Goal: Task Accomplishment & Management: Complete application form

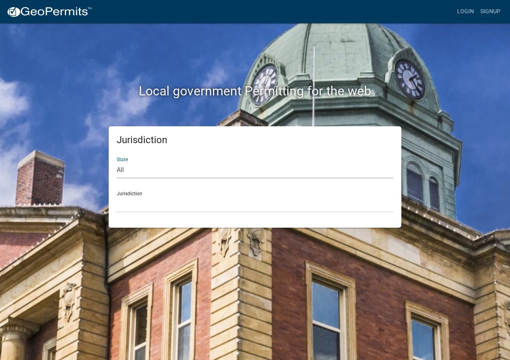
click at [124, 171] on select "All [US_STATE] [US_STATE] [US_STATE] [US_STATE] [US_STATE] [US_STATE] [US_STATE…" at bounding box center [255, 170] width 277 height 16
select select "[US_STATE]"
click at [117, 162] on select "All [US_STATE] [US_STATE] [US_STATE] [US_STATE] [US_STATE] [US_STATE] [US_STATE…" at bounding box center [255, 170] width 277 height 16
click at [464, 8] on link "Login" at bounding box center [465, 11] width 23 height 15
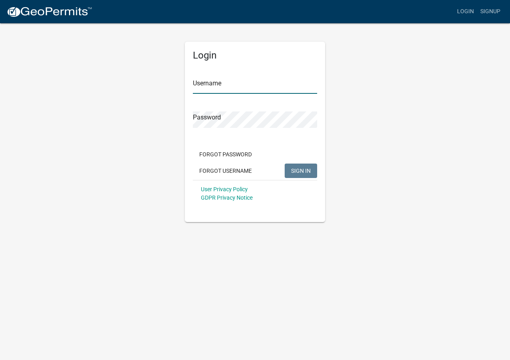
click at [233, 85] on input "Username" at bounding box center [255, 85] width 124 height 16
type input "[EMAIL_ADDRESS][DOMAIN_NAME]"
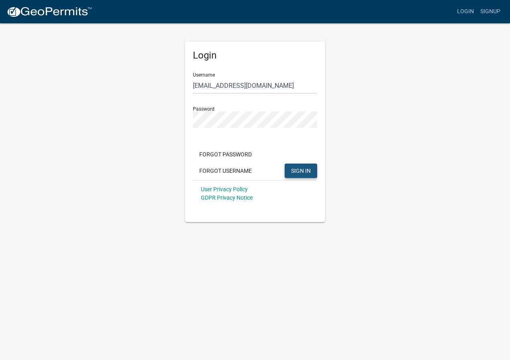
click at [297, 173] on span "SIGN IN" at bounding box center [301, 170] width 20 height 6
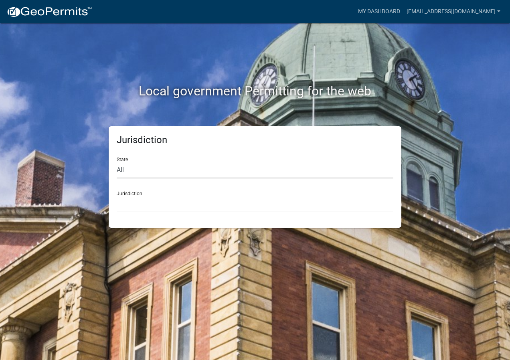
click at [161, 174] on select "All [US_STATE] [US_STATE] [US_STATE] [US_STATE] [US_STATE] [US_STATE] [US_STATE…" at bounding box center [255, 170] width 277 height 16
select select "[US_STATE]"
click at [117, 162] on select "All [US_STATE] [US_STATE] [US_STATE] [US_STATE] [US_STATE] [US_STATE] [US_STATE…" at bounding box center [255, 170] width 277 height 16
click at [130, 203] on select "[GEOGRAPHIC_DATA], [US_STATE] [GEOGRAPHIC_DATA], [US_STATE] [GEOGRAPHIC_DATA], …" at bounding box center [255, 204] width 277 height 16
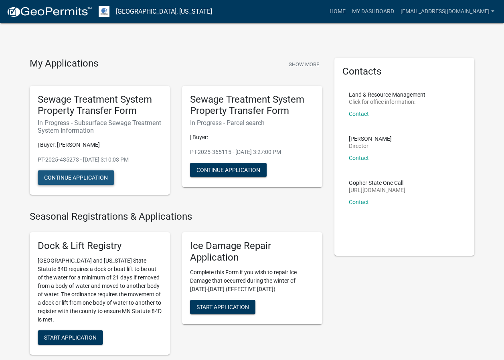
click at [69, 176] on button "Continue Application" at bounding box center [76, 178] width 77 height 14
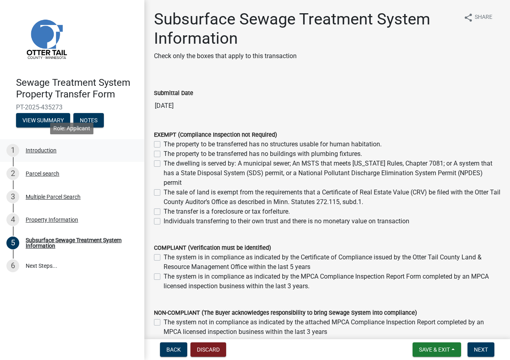
click at [37, 148] on div "Introduction" at bounding box center [41, 151] width 31 height 6
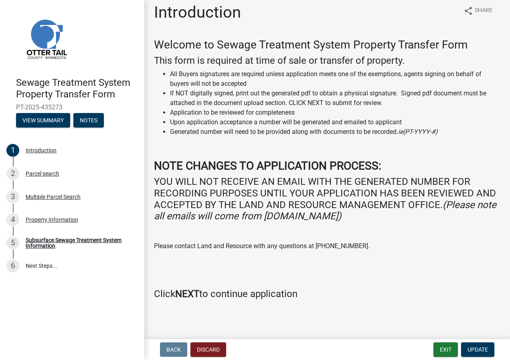
scroll to position [8, 0]
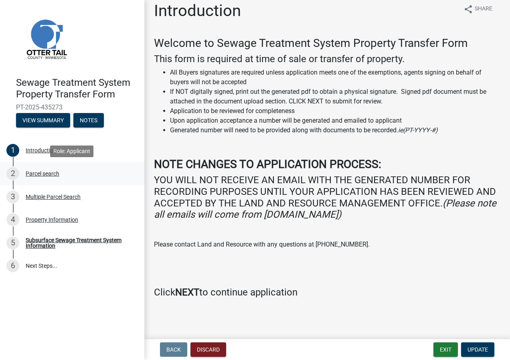
click at [46, 176] on div "Parcel search" at bounding box center [43, 174] width 34 height 6
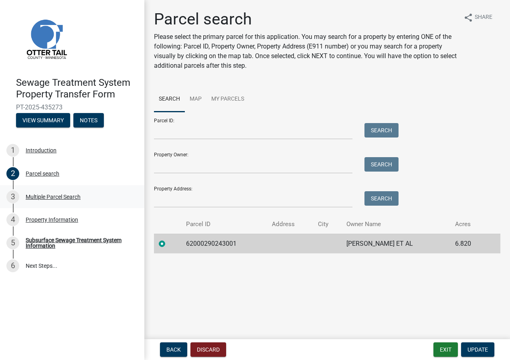
click at [49, 197] on div "Multiple Parcel Search" at bounding box center [53, 197] width 55 height 6
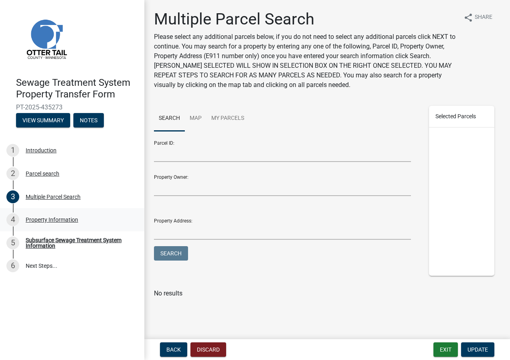
click at [58, 217] on div "Property Information" at bounding box center [52, 220] width 53 height 6
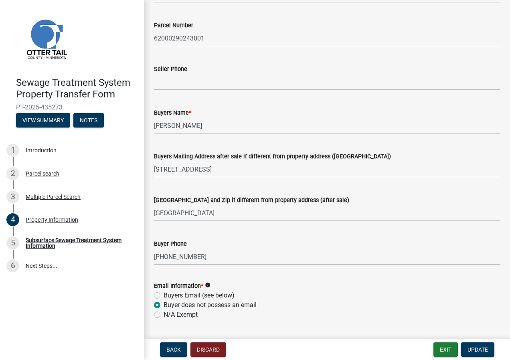
scroll to position [80, 0]
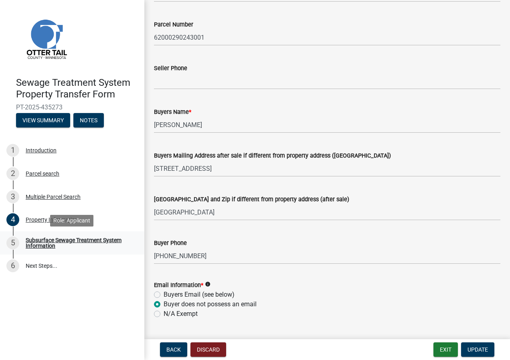
click at [47, 239] on div "Subsurface Sewage Treatment System Information" at bounding box center [79, 243] width 106 height 11
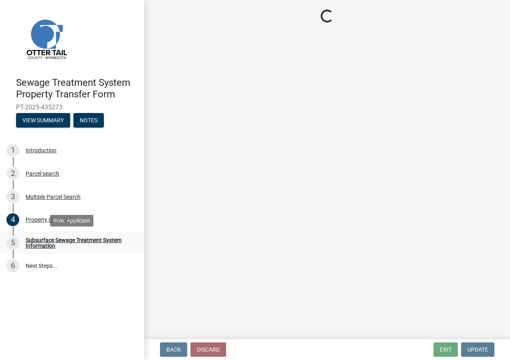
scroll to position [0, 0]
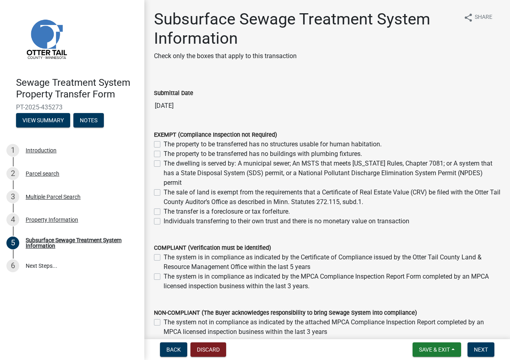
click at [164, 193] on label "The sale of land is exempt from the requirements that a Certificate of Real Est…" at bounding box center [332, 197] width 337 height 19
click at [164, 193] on input "The sale of land is exempt from the requirements that a Certificate of Real Est…" at bounding box center [166, 190] width 5 height 5
checkbox input "true"
checkbox input "false"
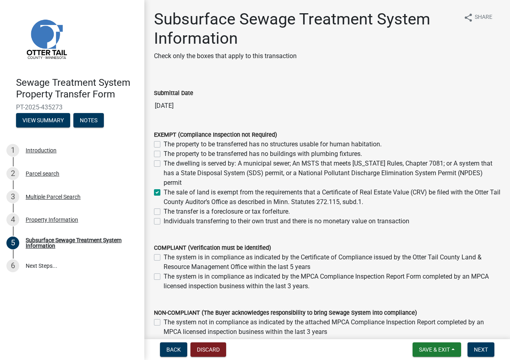
checkbox input "false"
checkbox input "true"
checkbox input "false"
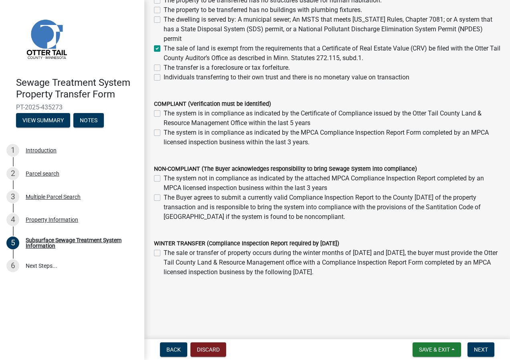
scroll to position [149, 0]
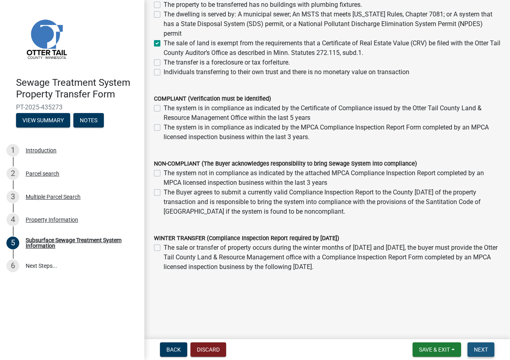
click at [485, 347] on span "Next" at bounding box center [481, 350] width 14 height 6
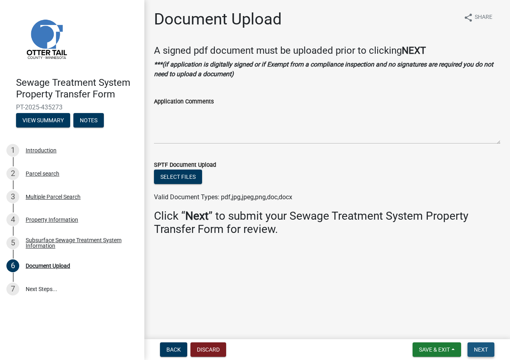
click at [485, 350] on span "Next" at bounding box center [481, 350] width 14 height 6
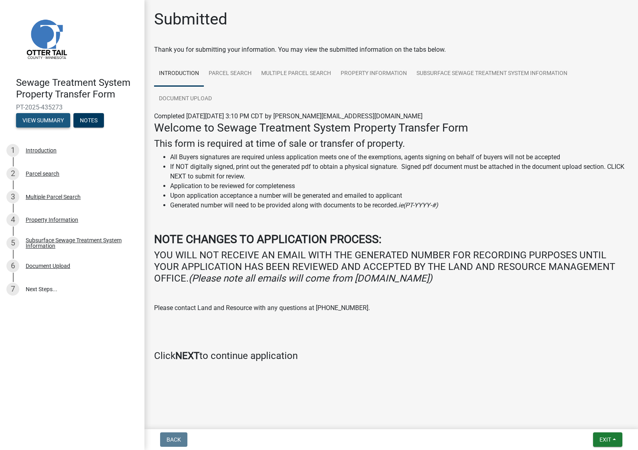
click at [47, 122] on button "View Summary" at bounding box center [43, 120] width 54 height 14
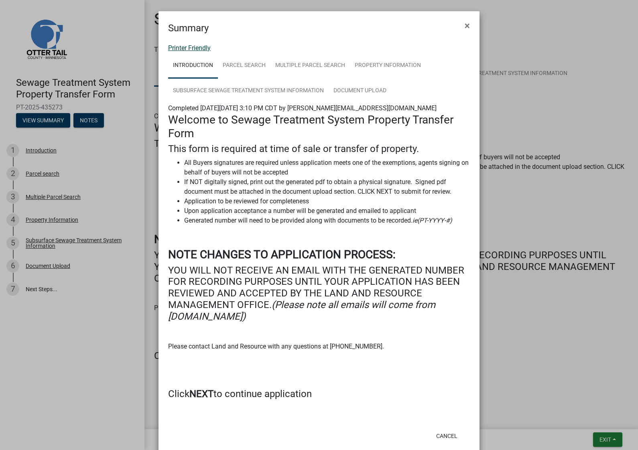
click at [185, 49] on link "Printer Friendly" at bounding box center [189, 48] width 43 height 8
click at [466, 25] on span "×" at bounding box center [467, 25] width 5 height 11
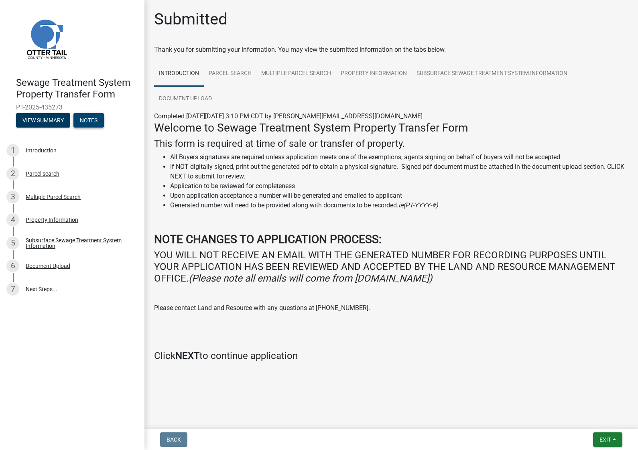
click at [89, 121] on button "Notes" at bounding box center [88, 120] width 30 height 14
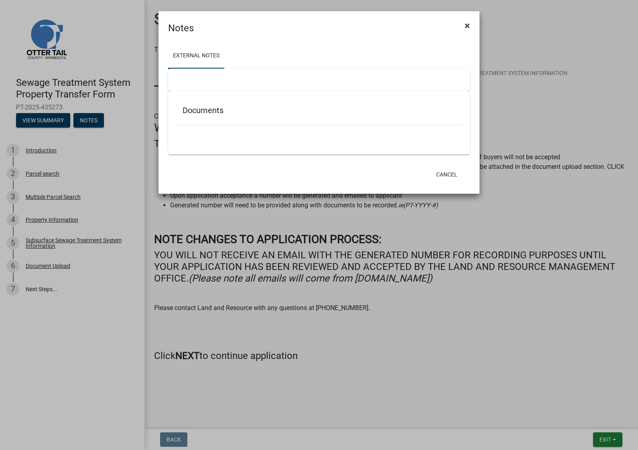
click at [468, 26] on span "×" at bounding box center [467, 25] width 5 height 11
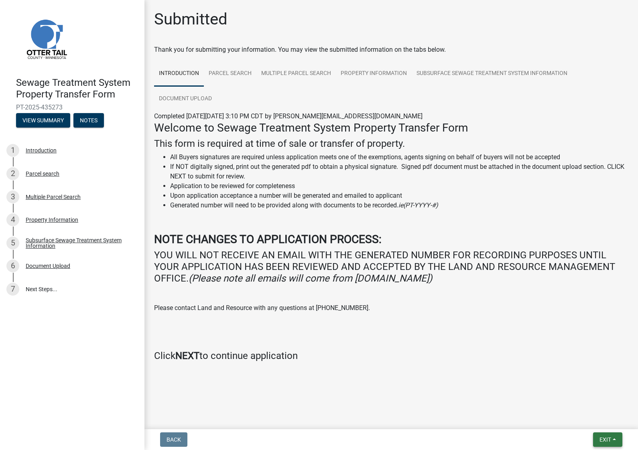
click at [510, 360] on span "Exit" at bounding box center [606, 440] width 12 height 6
click at [510, 360] on button "Save & Exit" at bounding box center [590, 419] width 64 height 19
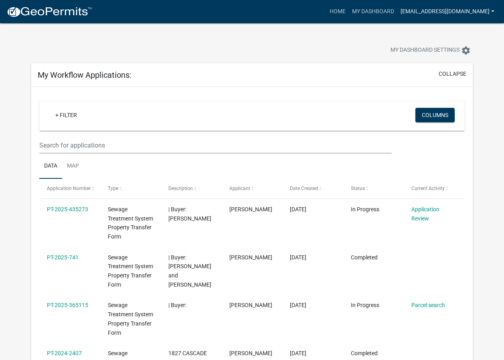
click at [459, 12] on link "[EMAIL_ADDRESS][DOMAIN_NAME]" at bounding box center [448, 11] width 100 height 15
click at [451, 57] on link "Logout" at bounding box center [466, 58] width 64 height 19
